Goal: Task Accomplishment & Management: Use online tool/utility

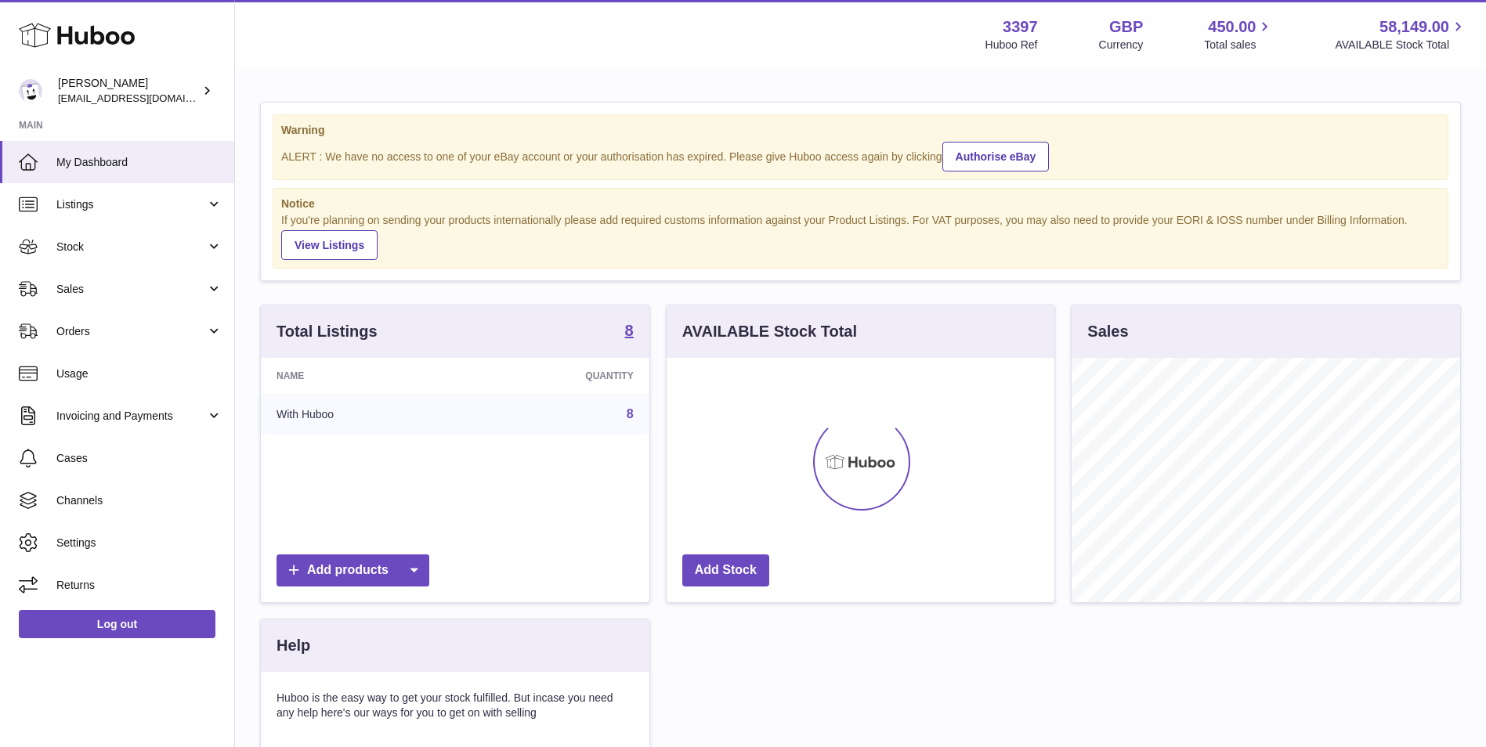
scroll to position [244, 388]
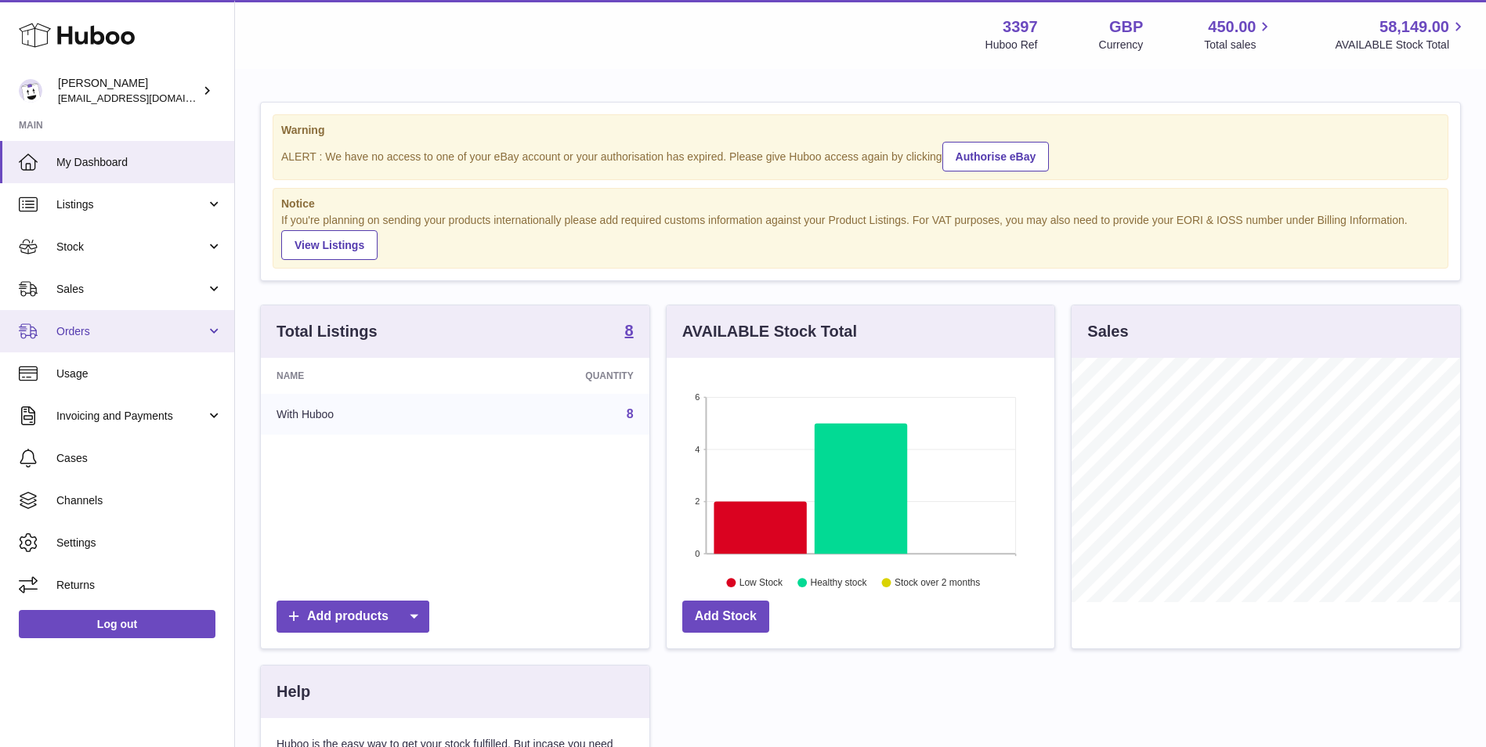
click at [63, 339] on link "Orders" at bounding box center [117, 331] width 234 height 42
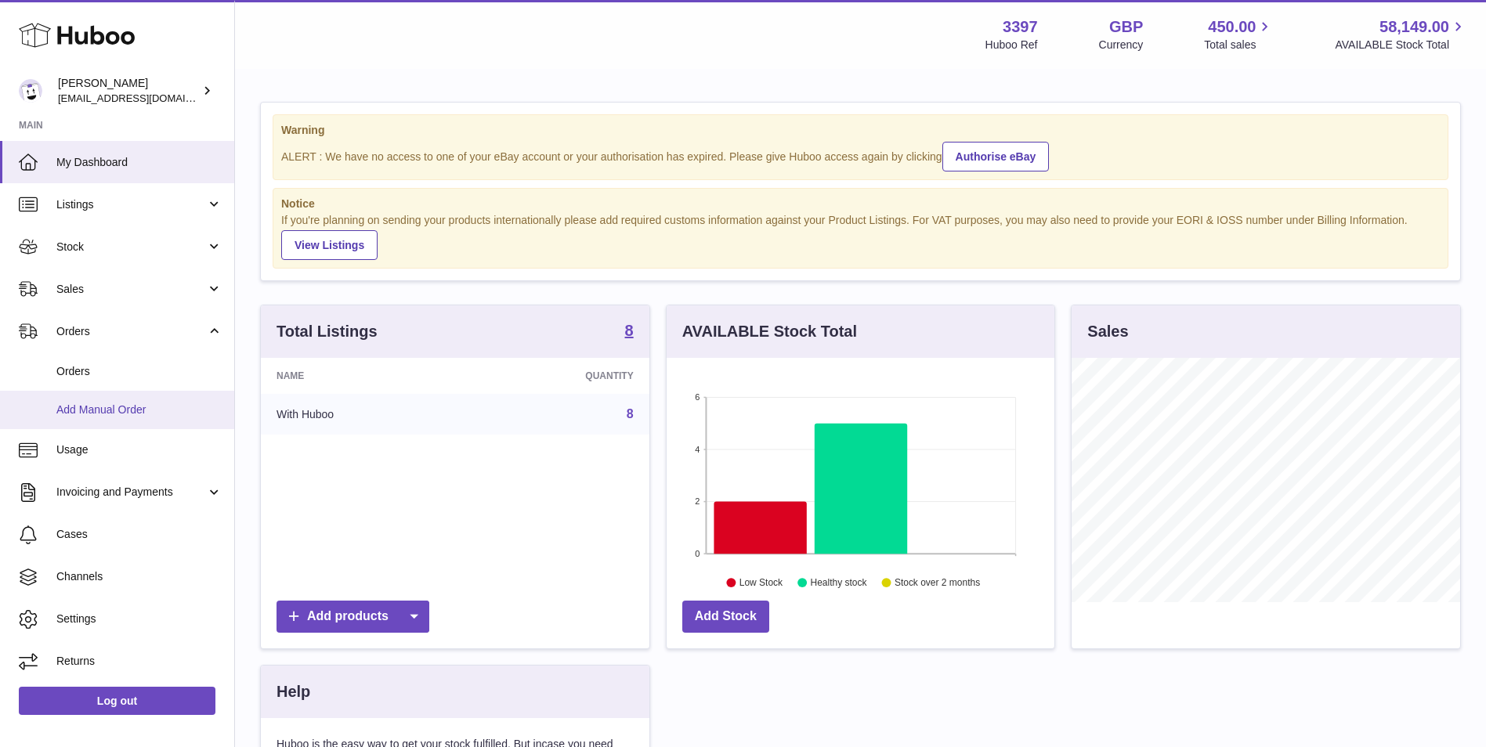
click at [62, 411] on span "Add Manual Order" at bounding box center [139, 410] width 166 height 15
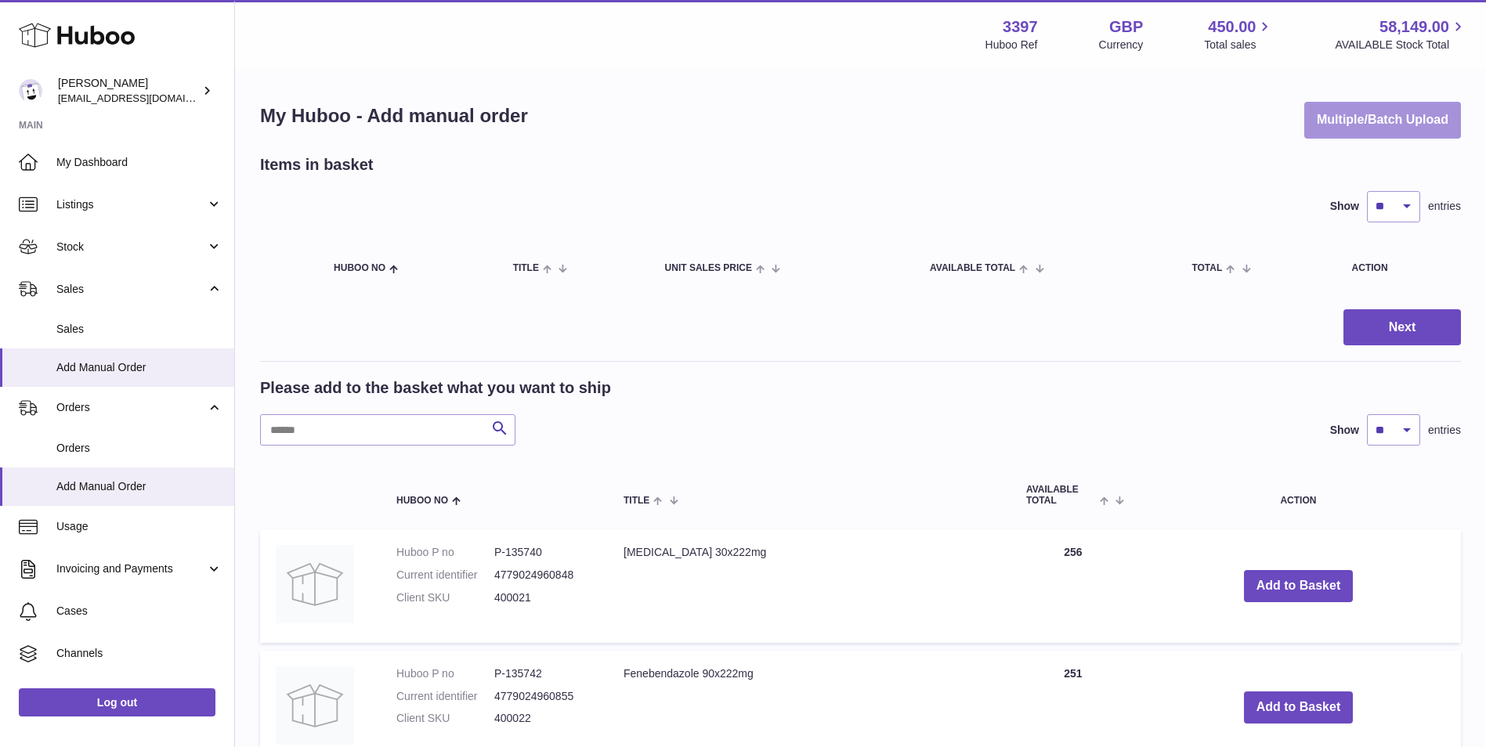
click at [1341, 122] on button "Multiple/Batch Upload" at bounding box center [1382, 120] width 157 height 37
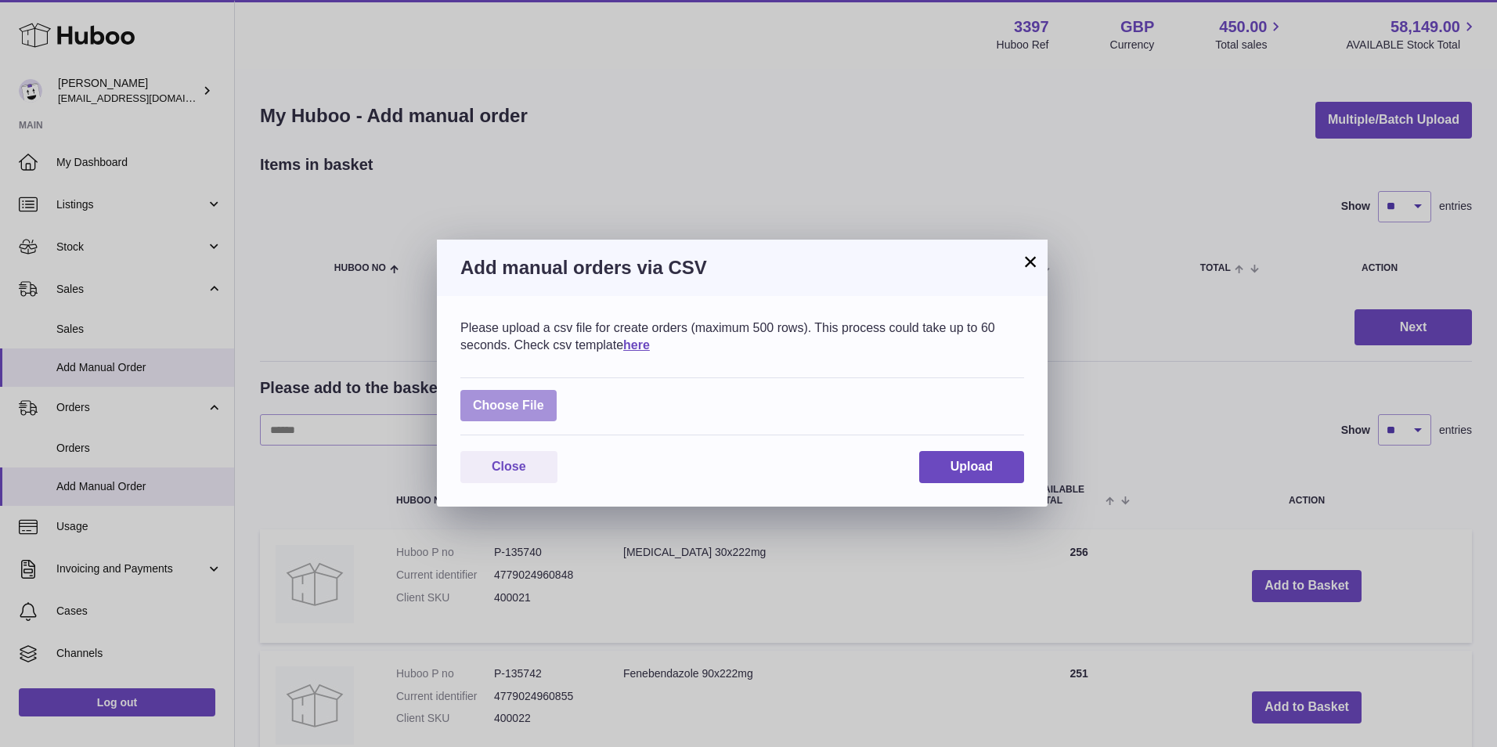
click at [489, 400] on label at bounding box center [508, 406] width 96 height 32
click at [544, 399] on input "file" at bounding box center [544, 398] width 1 height 1
type input "**********"
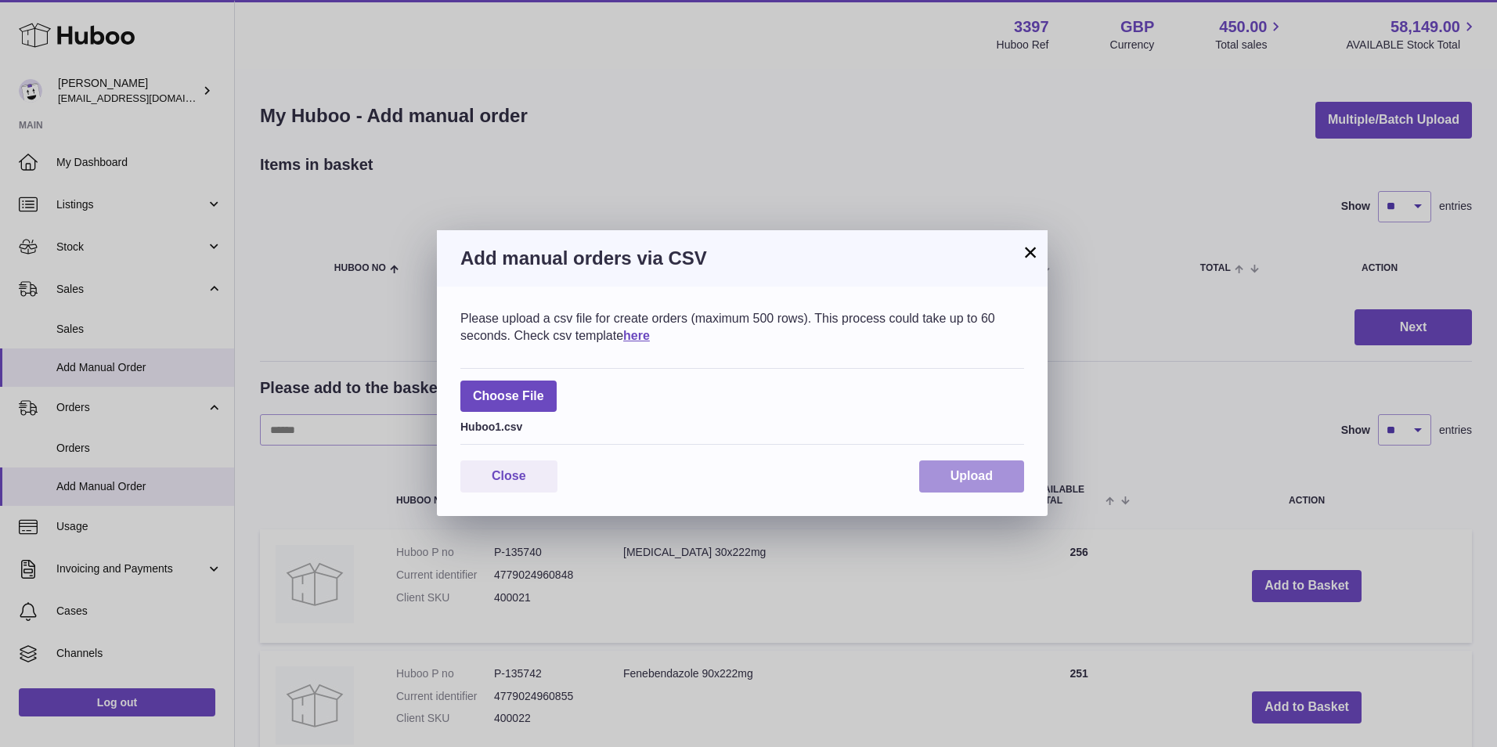
click at [948, 483] on button "Upload" at bounding box center [971, 476] width 105 height 32
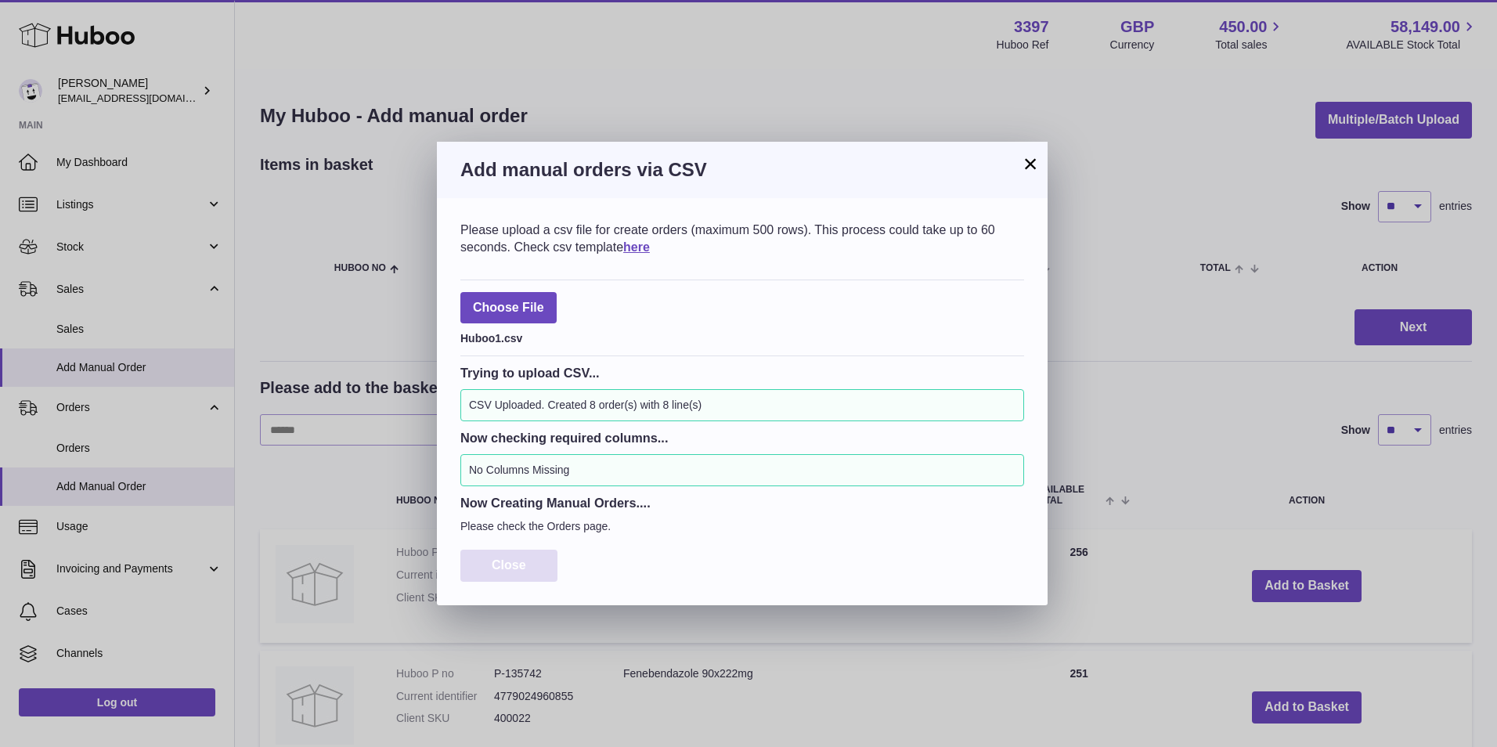
click at [514, 566] on span "Close" at bounding box center [509, 564] width 34 height 13
